Goal: Task Accomplishment & Management: Complete application form

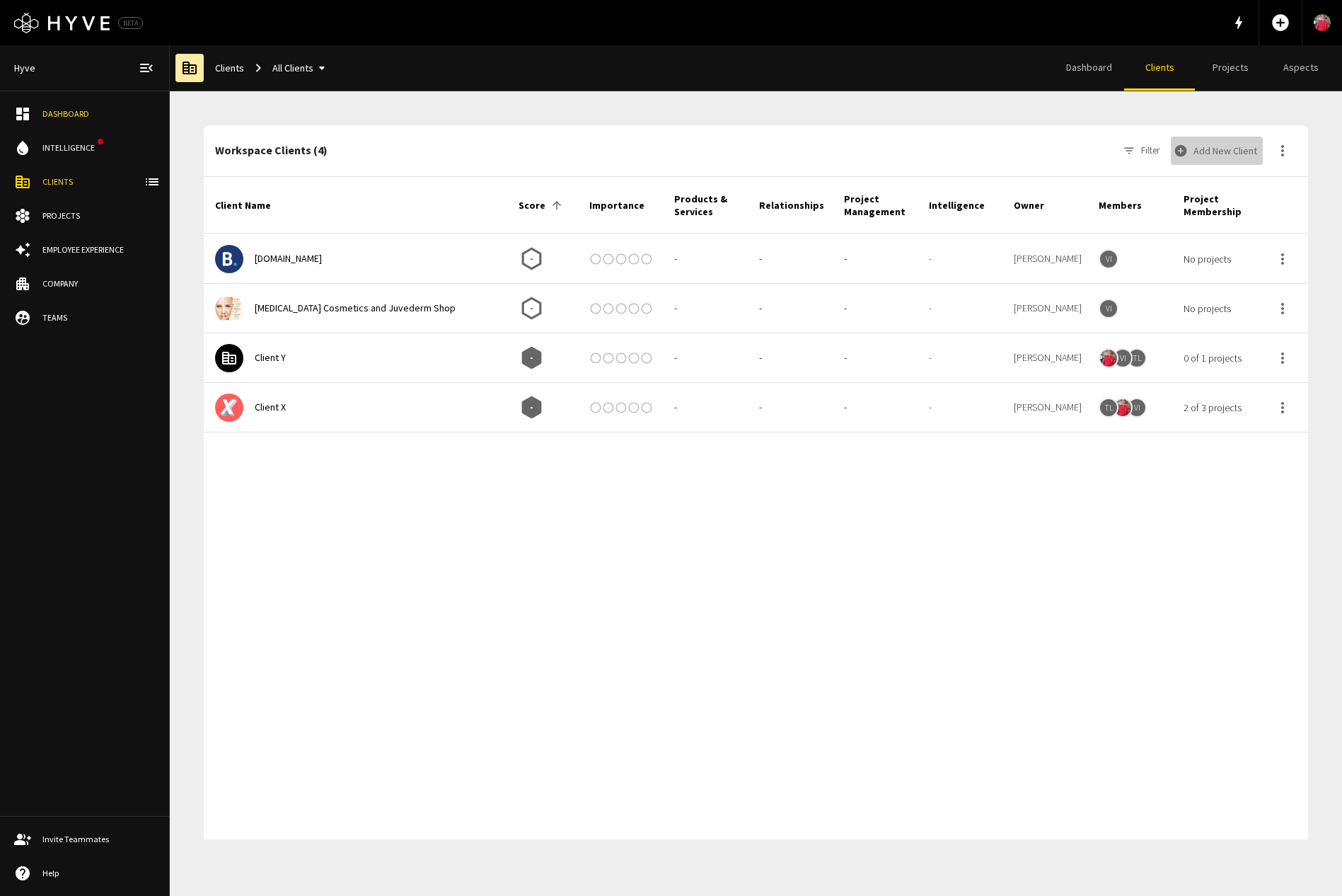
click at [1230, 155] on button "Add New Client" at bounding box center [1217, 151] width 92 height 28
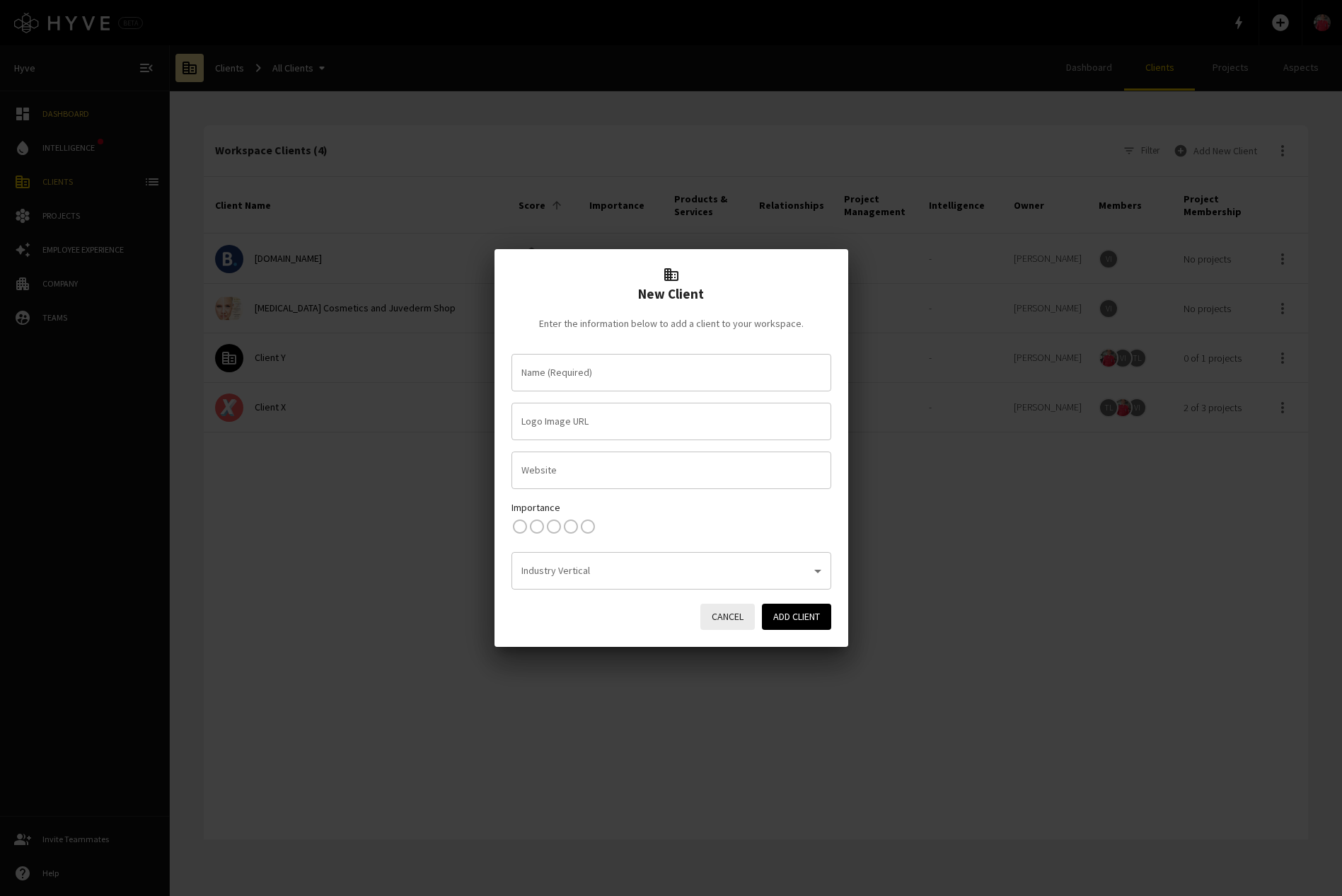
click at [632, 371] on input "Name (Required)" at bounding box center [672, 372] width 307 height 25
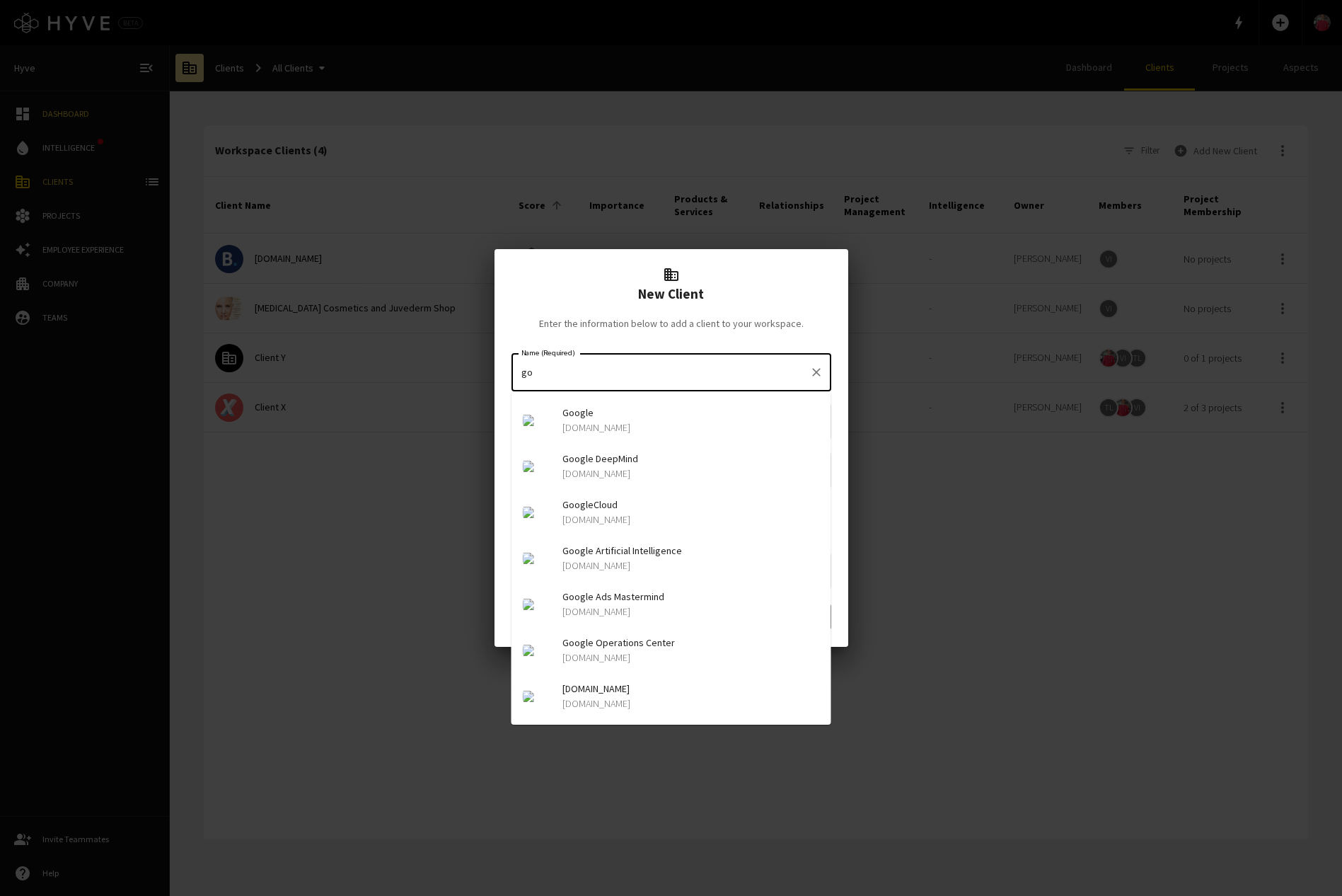
type input "g"
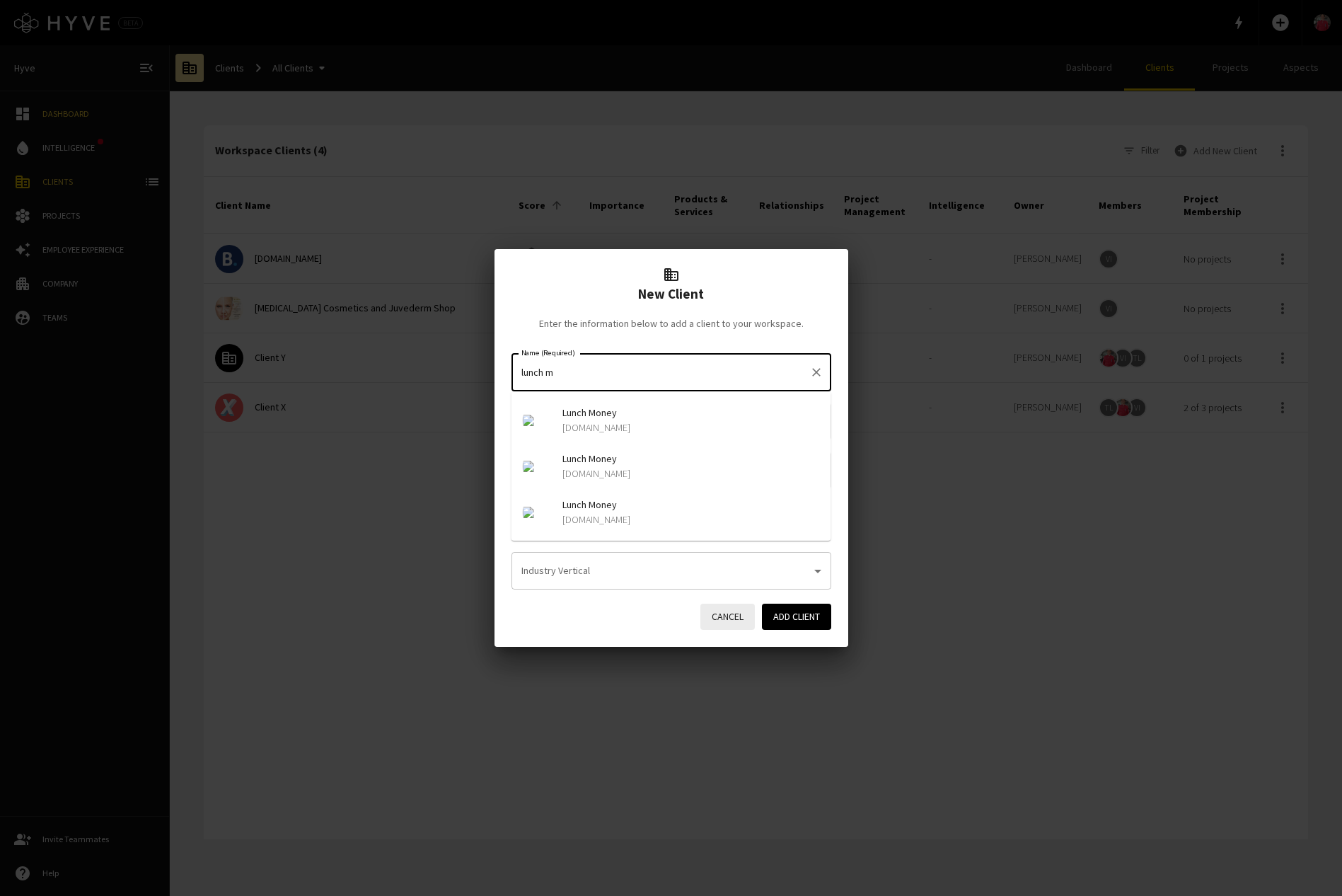
click at [576, 421] on p "[DOMAIN_NAME]" at bounding box center [692, 428] width 258 height 14
type input "Lunch Money"
type input "[URL][DOMAIN_NAME][DOMAIN_NAME]"
type input "[DOMAIN_NAME]"
type input "Lunch Money"
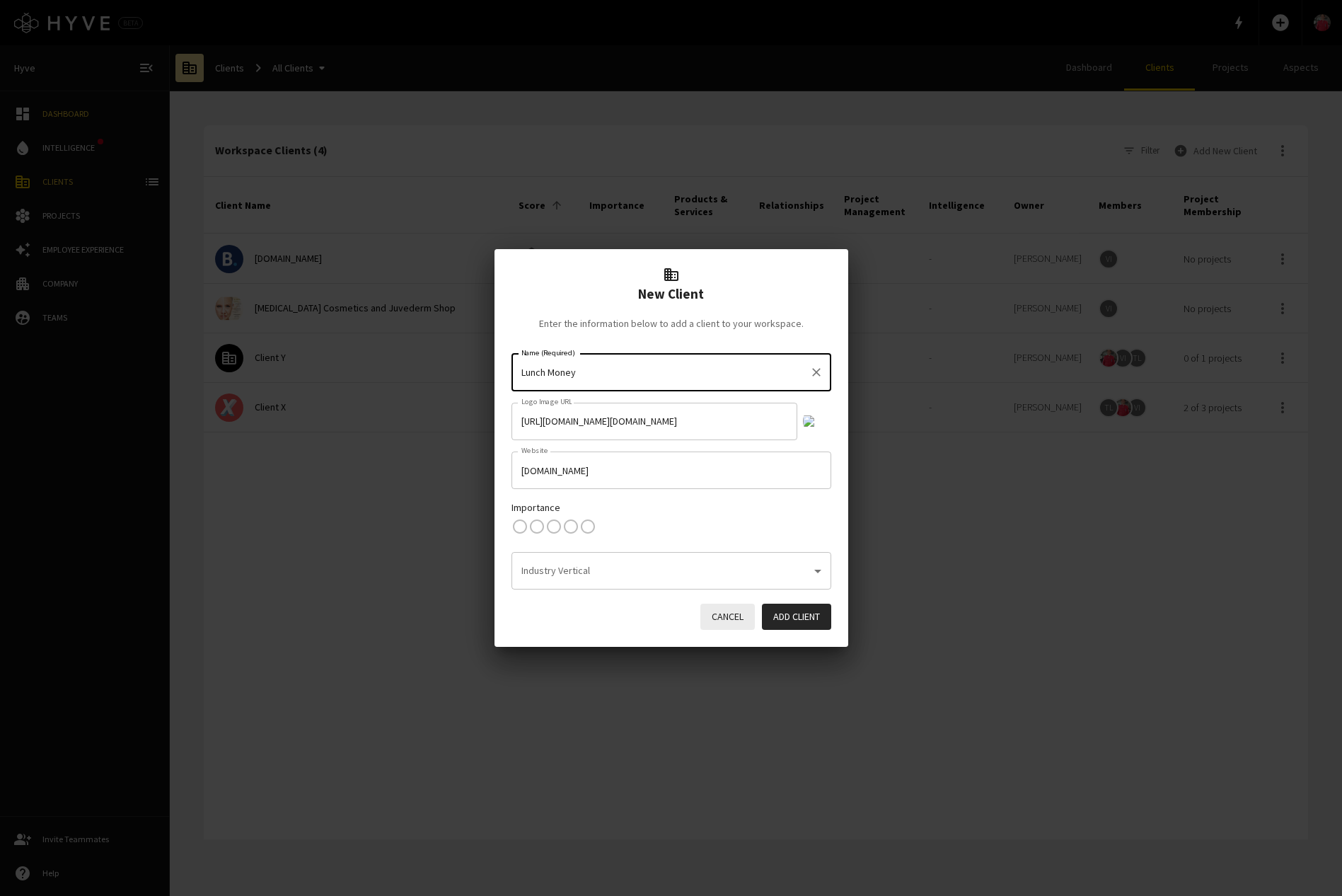
click at [786, 619] on button "Add Client" at bounding box center [796, 616] width 69 height 26
